Goal: Find specific page/section: Find specific page/section

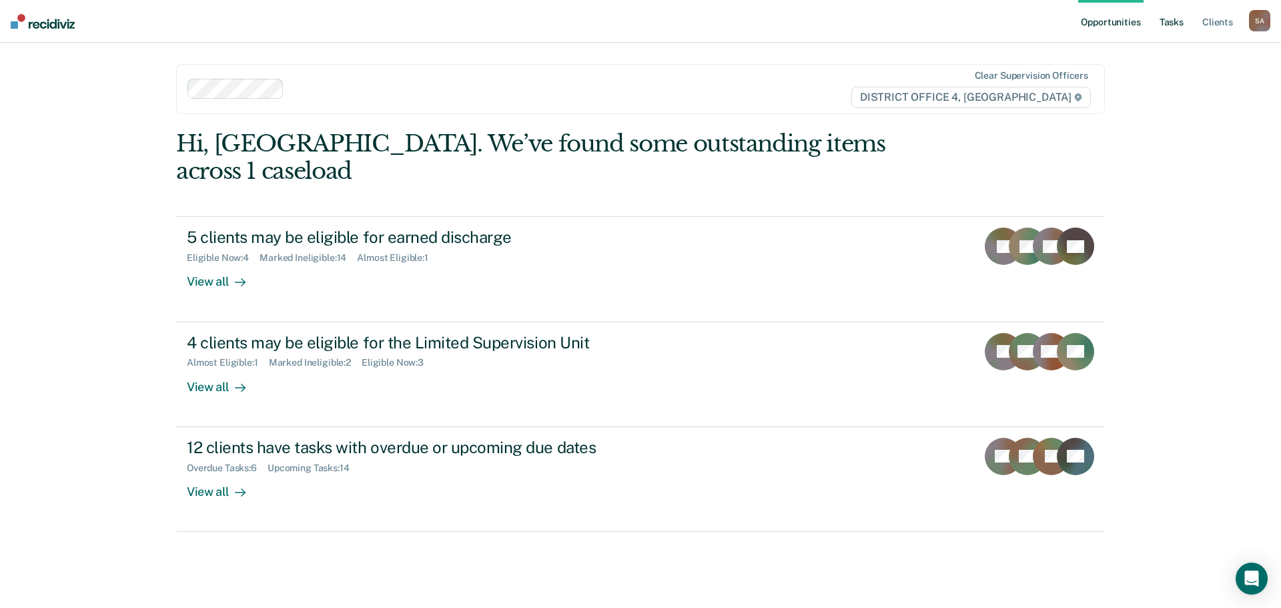
click at [1176, 19] on link "Tasks" at bounding box center [1171, 21] width 29 height 43
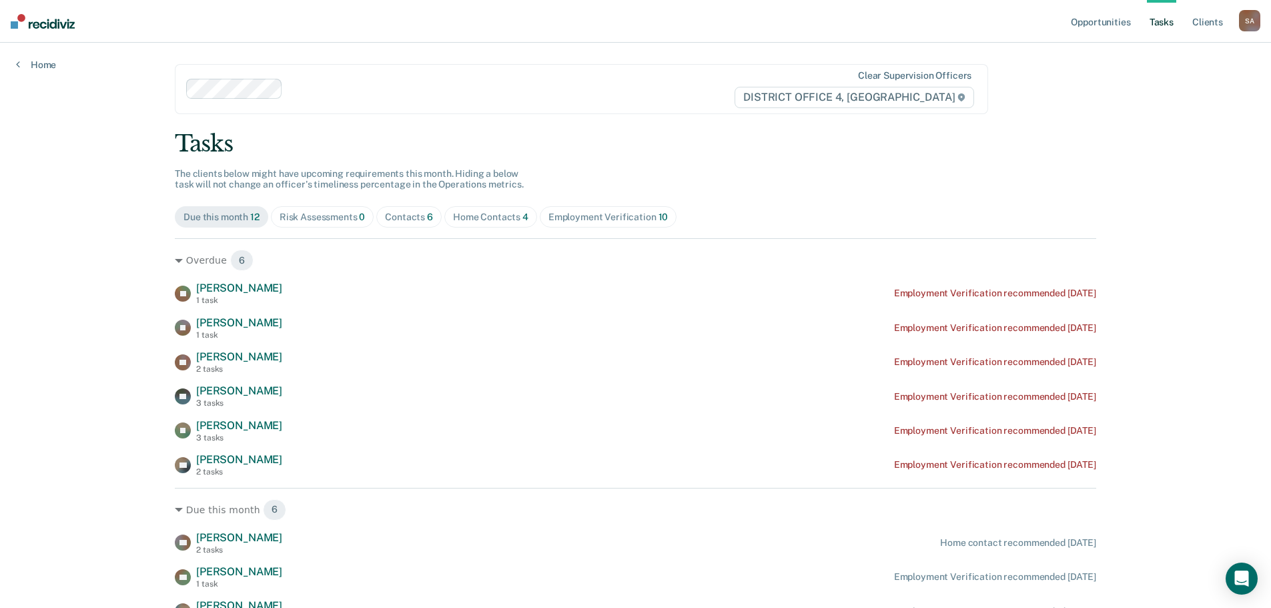
click at [506, 219] on div "Home Contacts 4" at bounding box center [490, 217] width 75 height 11
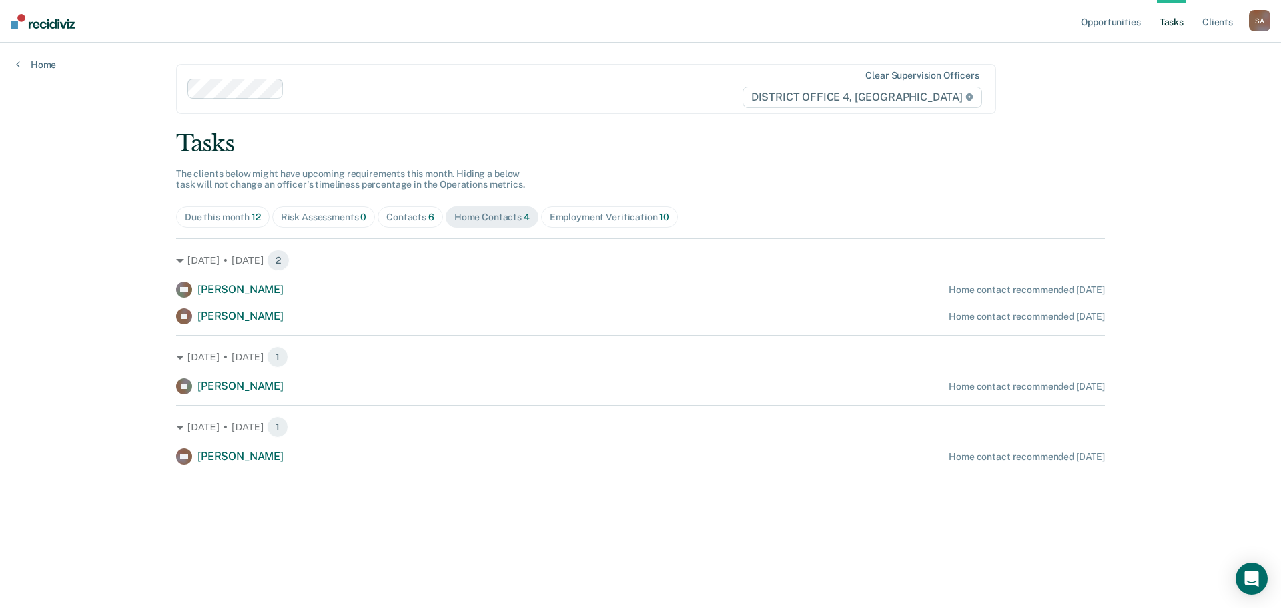
click at [396, 203] on div "Tasks The clients below might have upcoming requirements this month. Hiding a b…" at bounding box center [640, 297] width 929 height 334
click at [402, 209] on span "Contacts 6" at bounding box center [410, 216] width 65 height 21
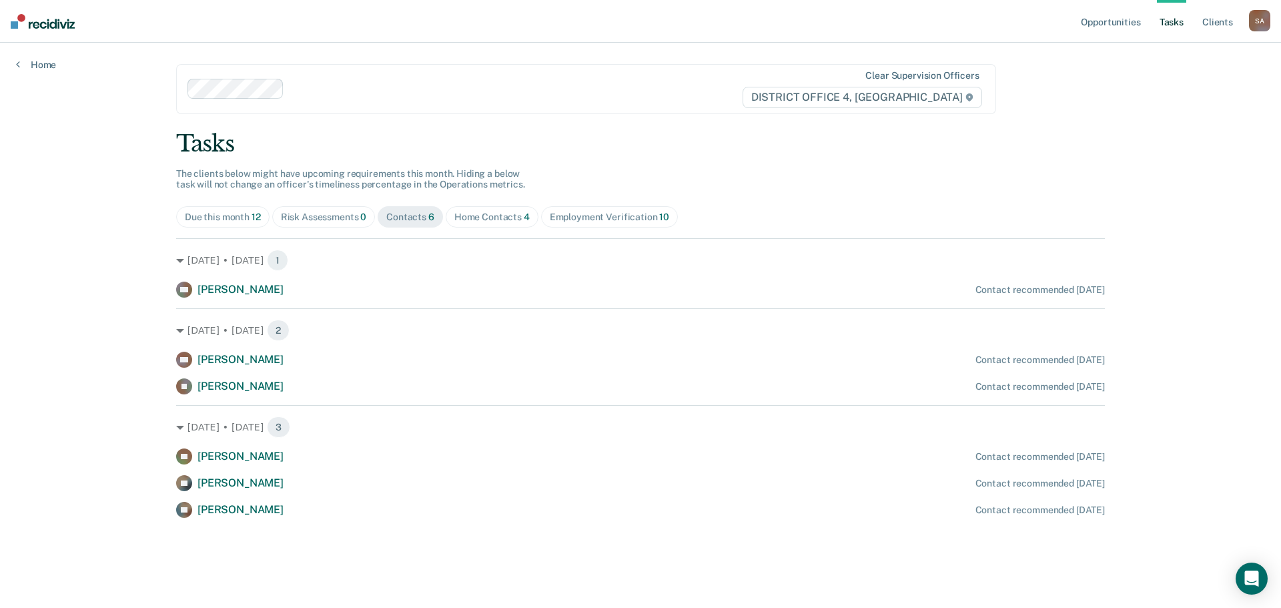
click at [486, 219] on div "Home Contacts 4" at bounding box center [491, 217] width 75 height 11
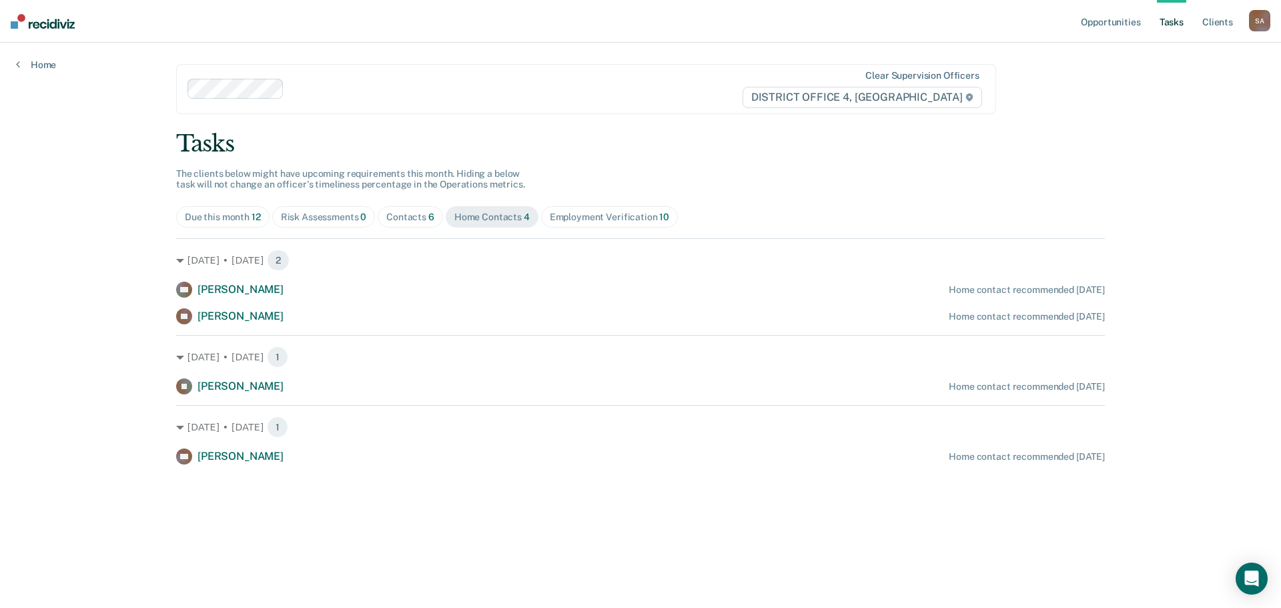
click at [410, 232] on div "Tasks The clients below might have upcoming requirements this month. Hiding a b…" at bounding box center [640, 297] width 929 height 334
click at [413, 223] on span "Contacts 6" at bounding box center [410, 216] width 65 height 21
